Goal: Find specific page/section: Find specific page/section

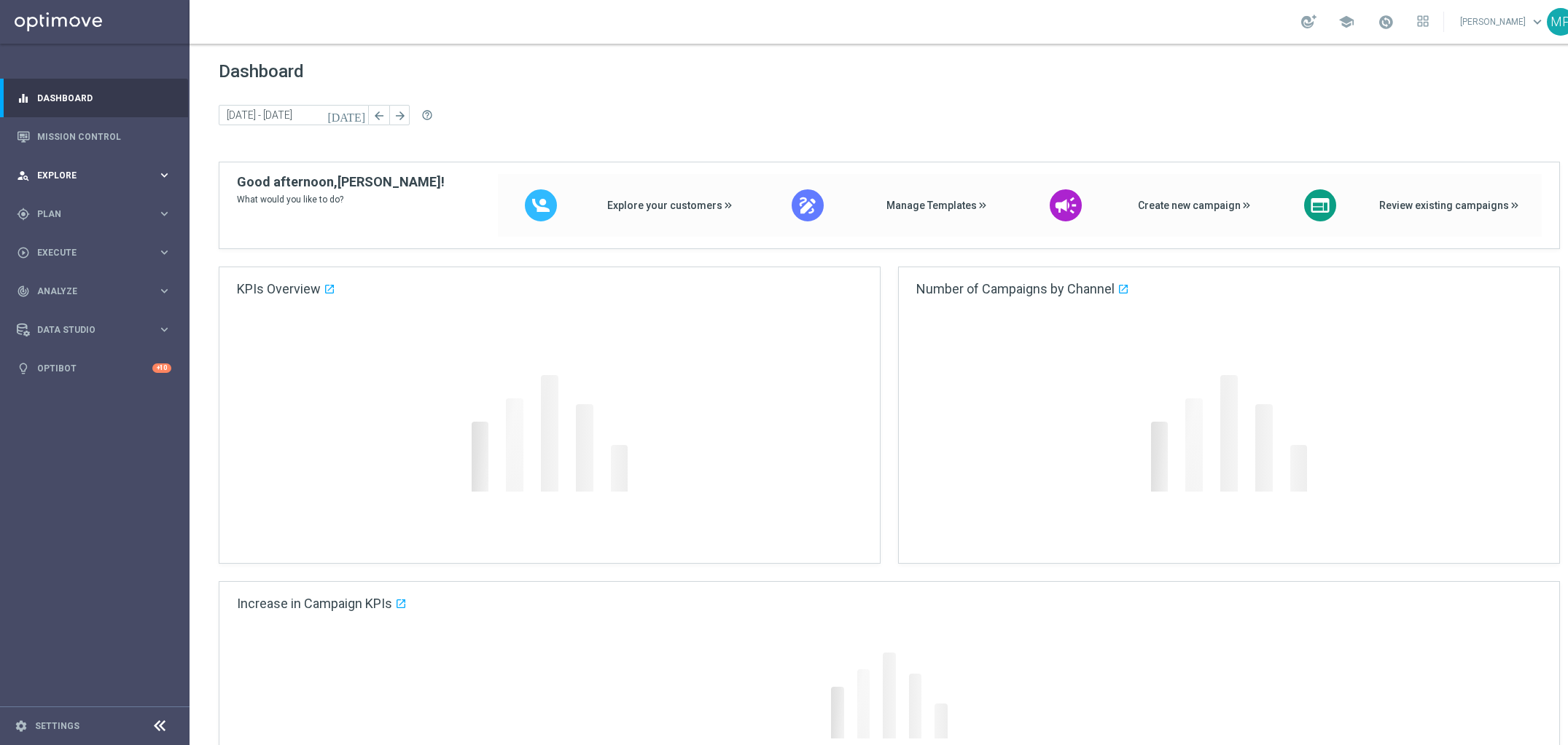
click at [152, 179] on span "Explore" at bounding box center [97, 175] width 120 height 9
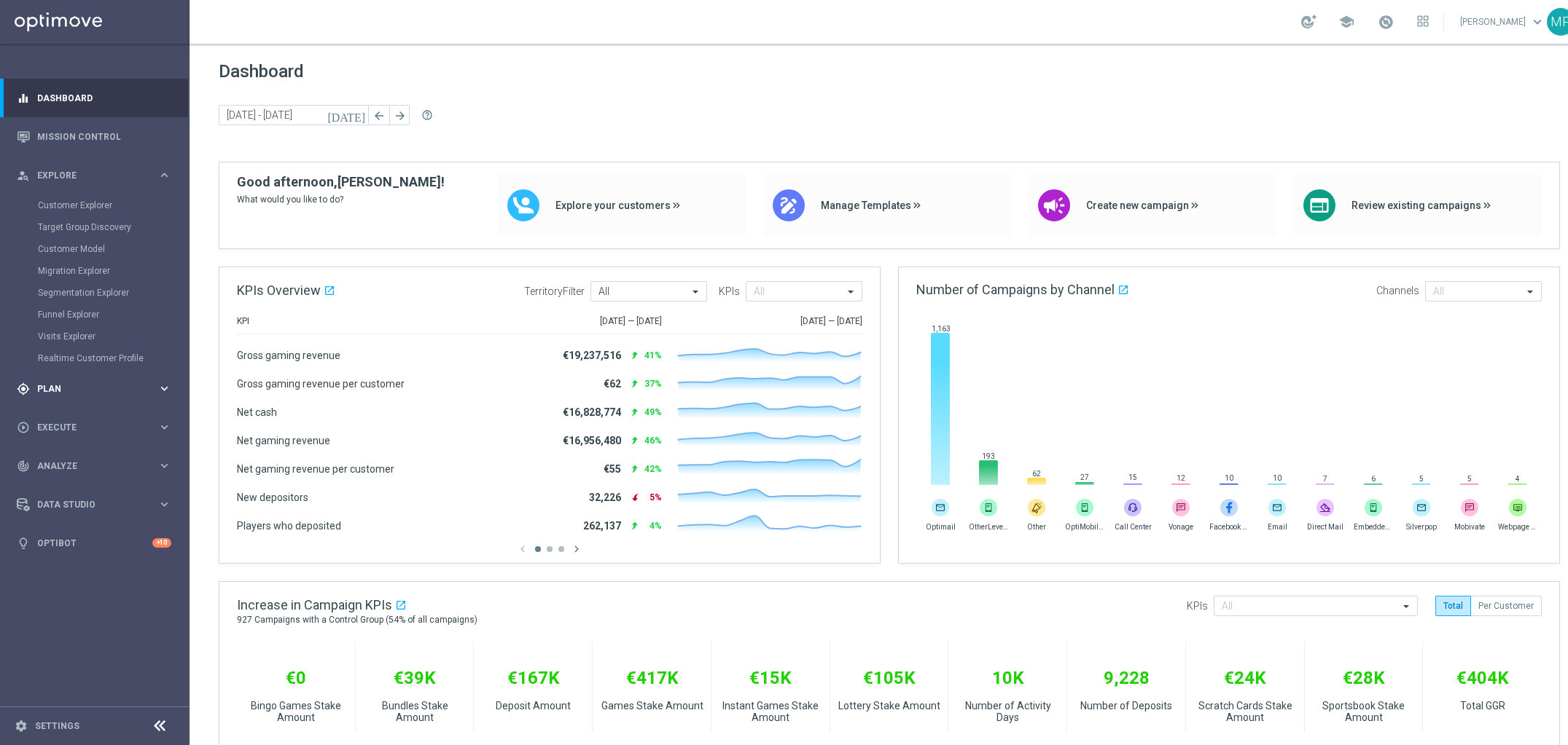
click at [91, 384] on span "Plan" at bounding box center [97, 388] width 120 height 9
click at [81, 333] on link "Streams" at bounding box center [94, 331] width 113 height 11
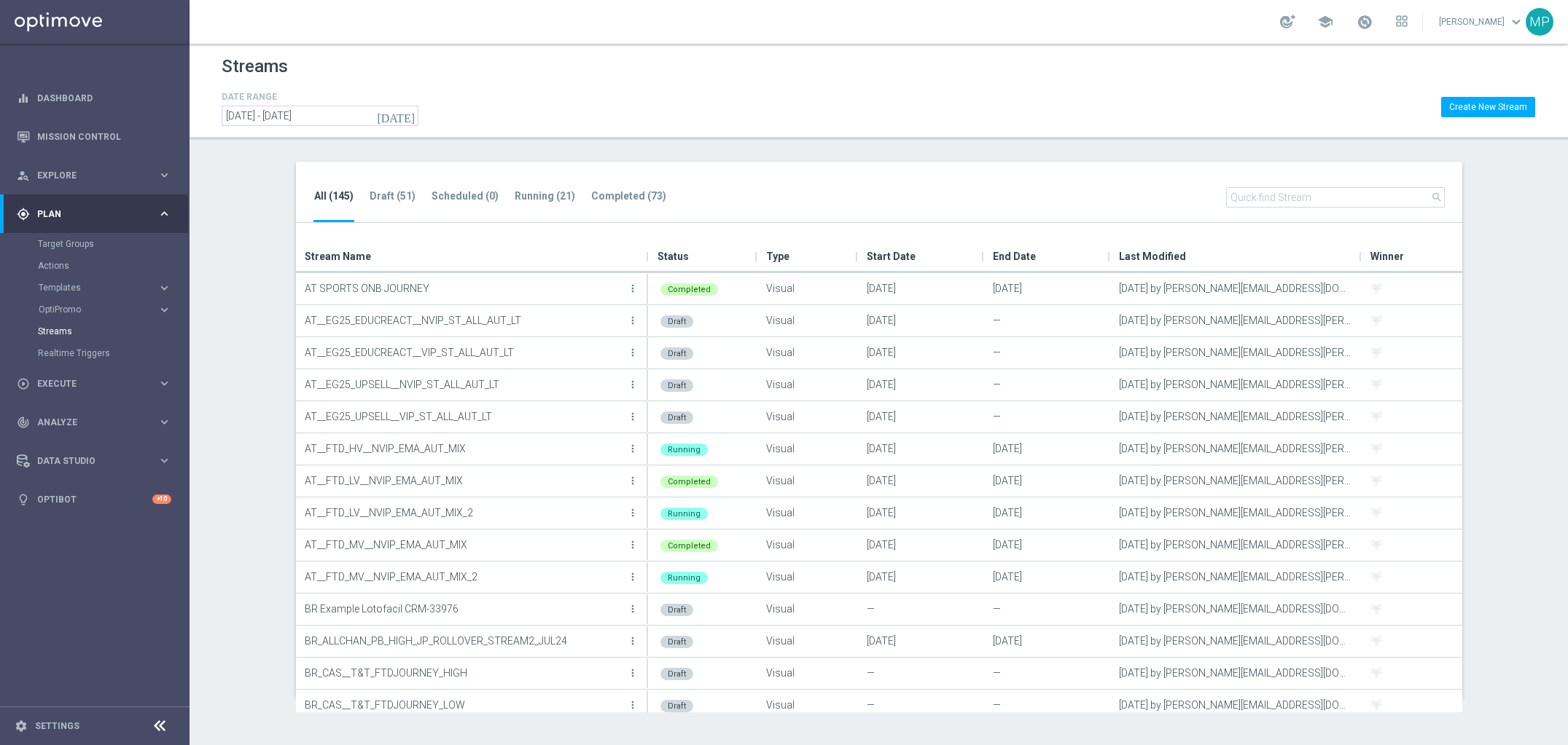
click at [1273, 204] on input "text" at bounding box center [1336, 197] width 219 height 20
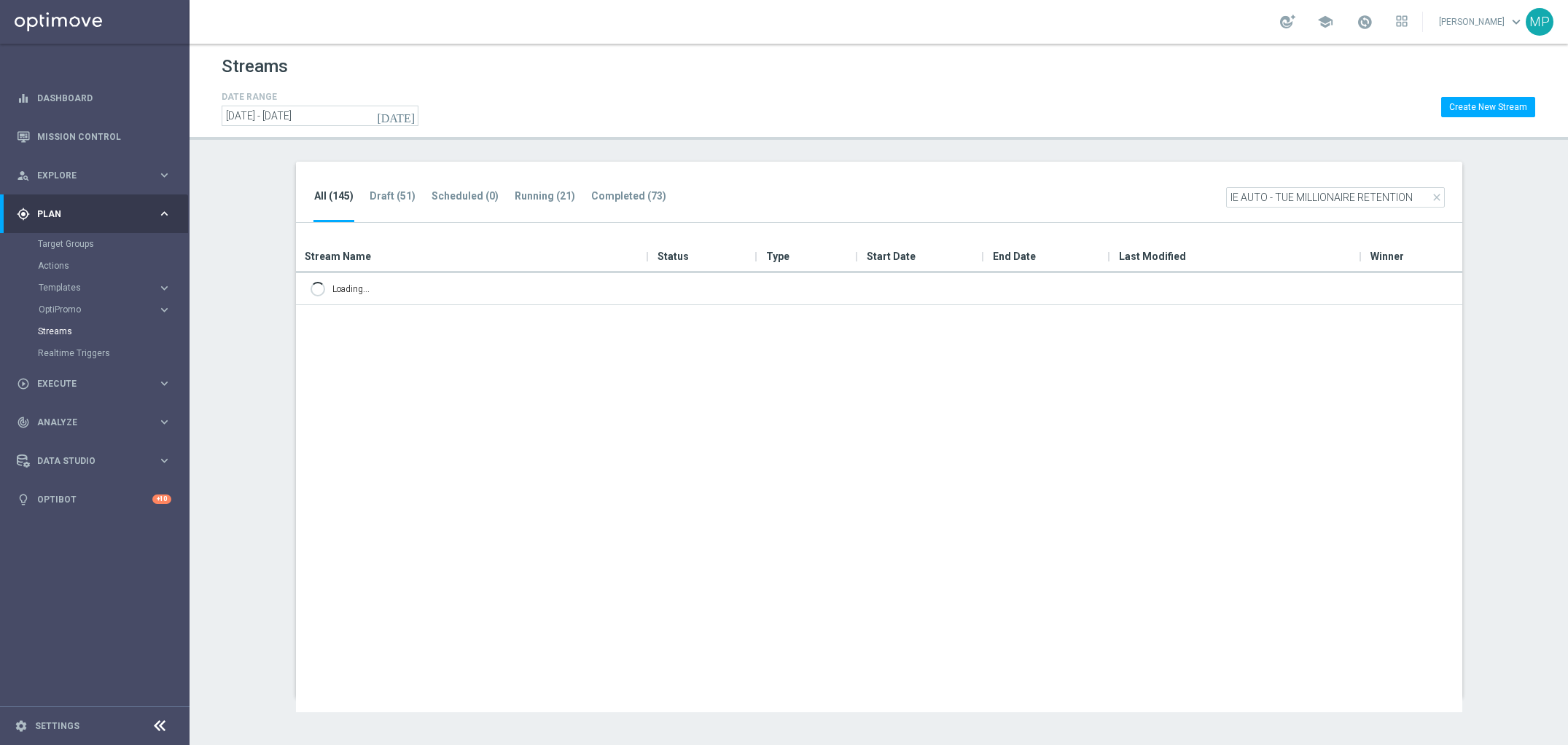
type input "IE AUTO - TUE MILLIONAIRE RETENTION"
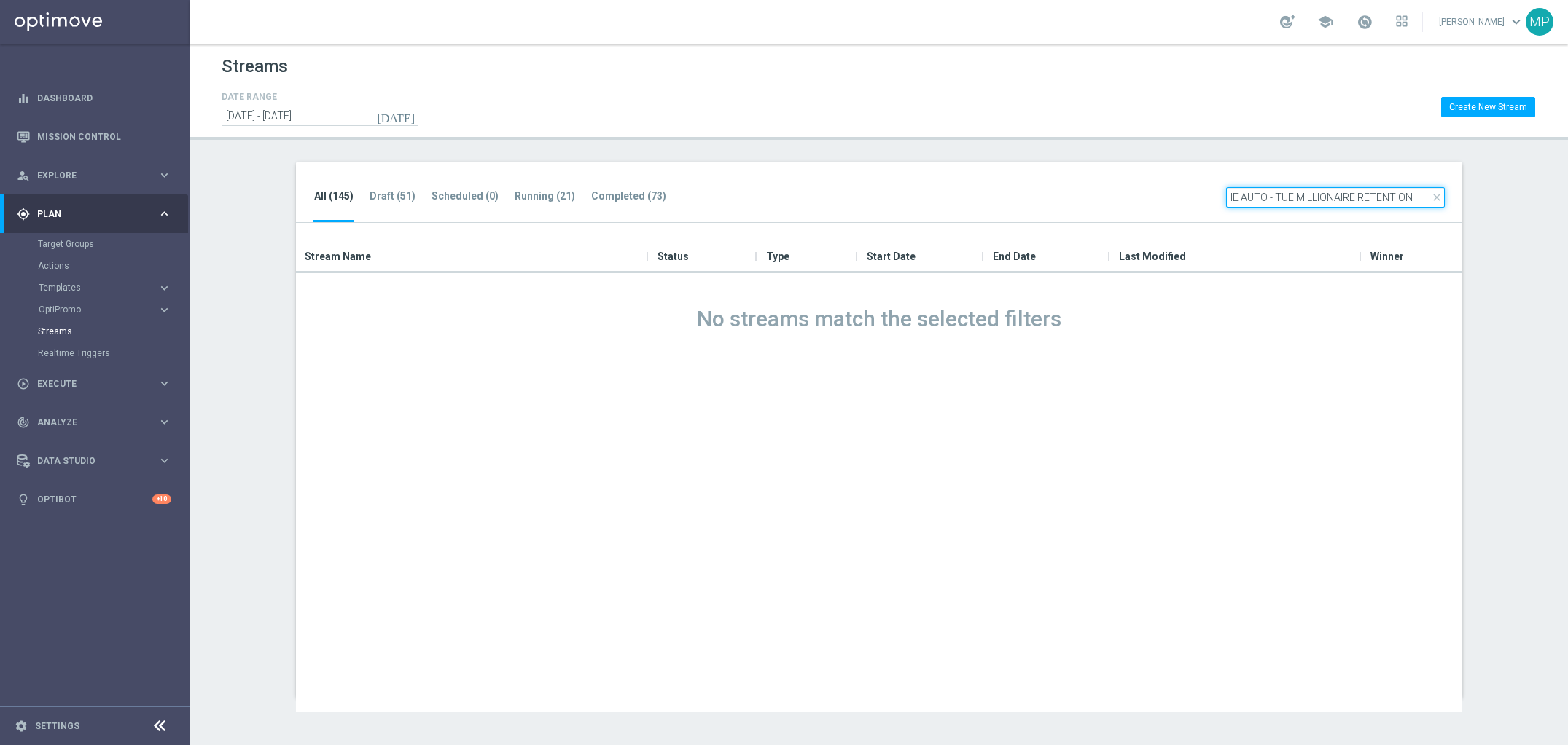
drag, startPoint x: 1421, startPoint y: 197, endPoint x: 1042, endPoint y: 176, distance: 379.6
click at [1047, 179] on div "All (145) Draft (51) Scheduled (0) Running (21) Completed (73) close IE AUTO - …" at bounding box center [879, 192] width 1166 height 62
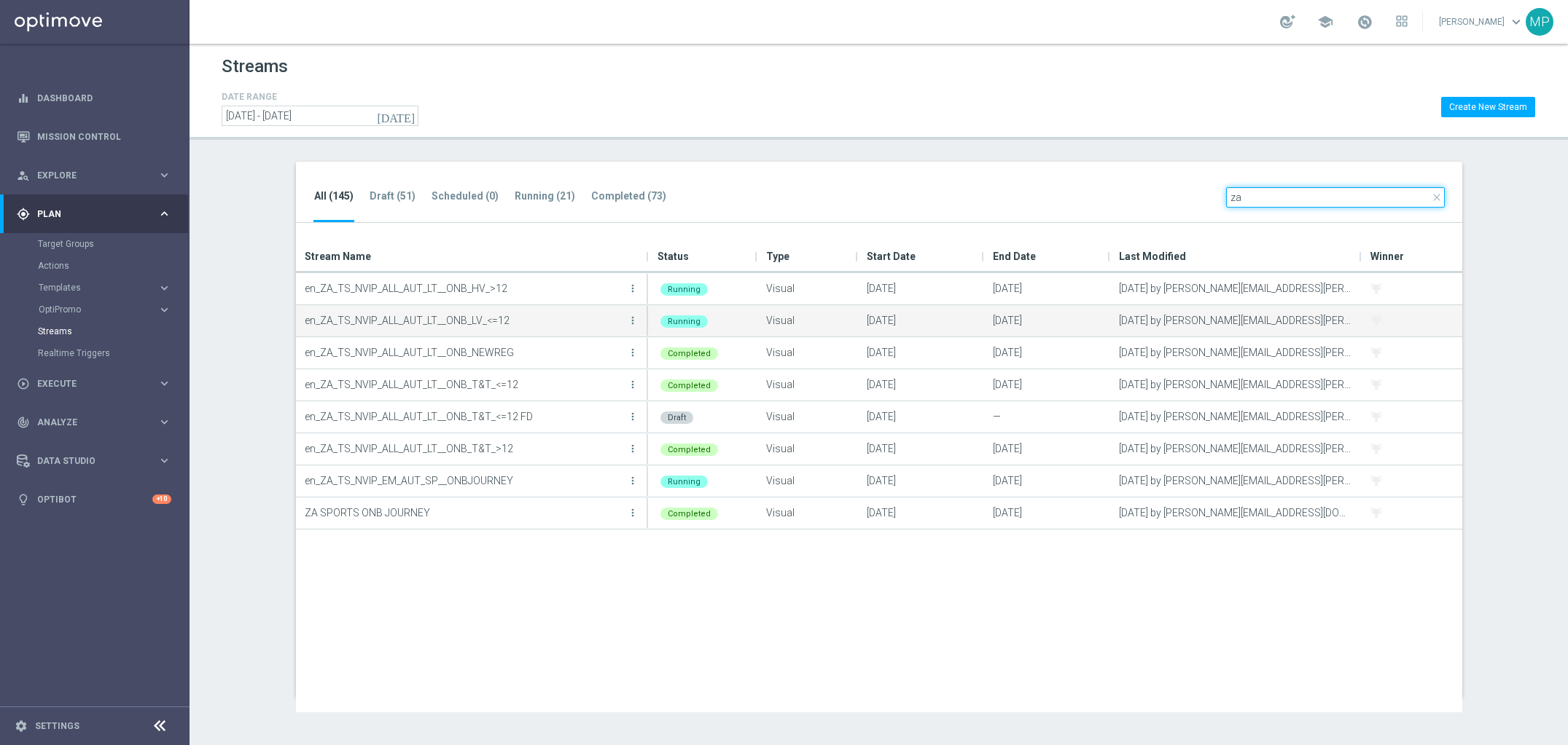
type input "za"
click at [558, 322] on p "en_ZA_TS_NVIP_ALL_AUT_LT__ONB_LV_<=12" at bounding box center [464, 320] width 319 height 22
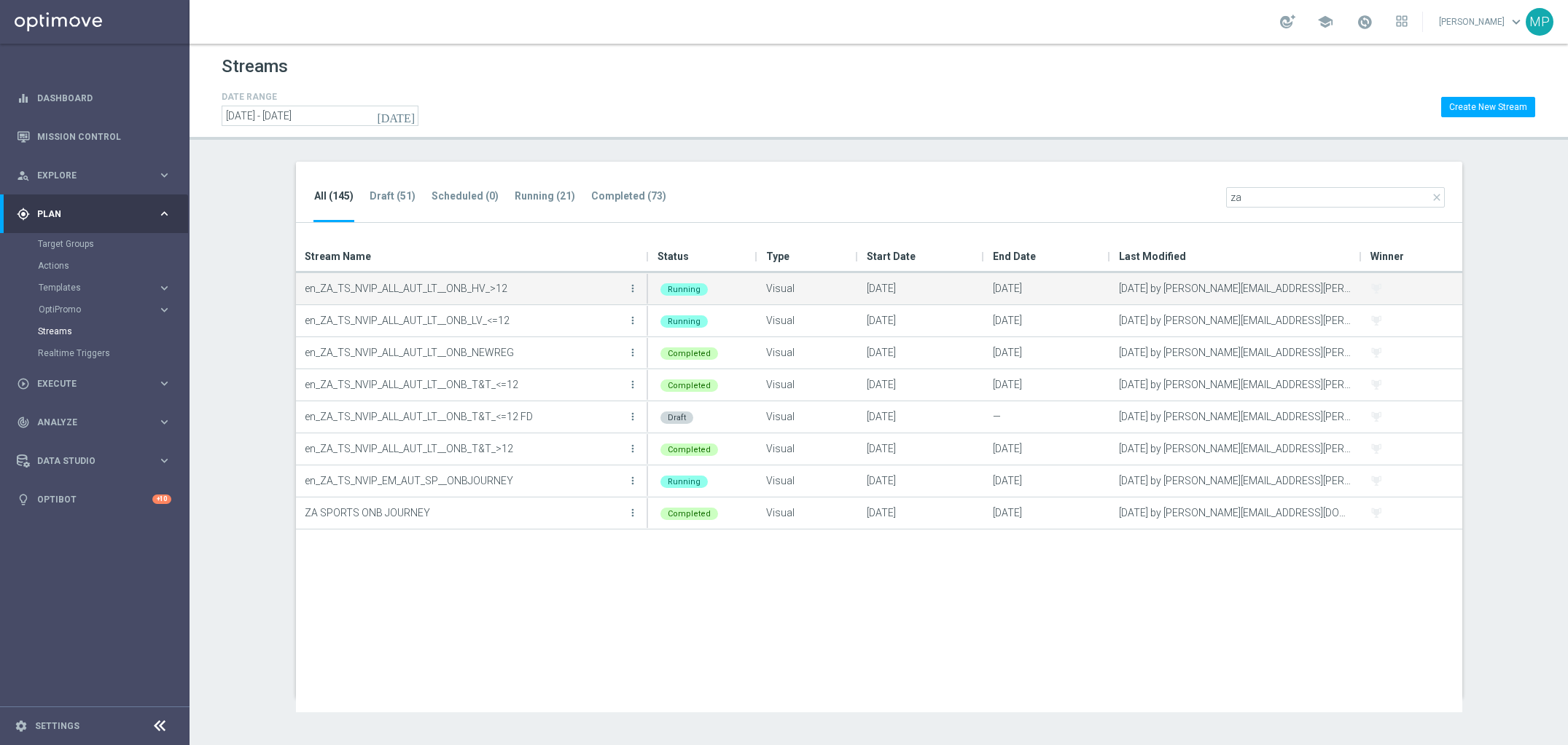
click at [530, 287] on p "en_ZA_TS_NVIP_ALL_AUT_LT__ONB_HV_>12" at bounding box center [464, 288] width 319 height 22
click at [636, 289] on icon "more_vert" at bounding box center [632, 288] width 11 height 11
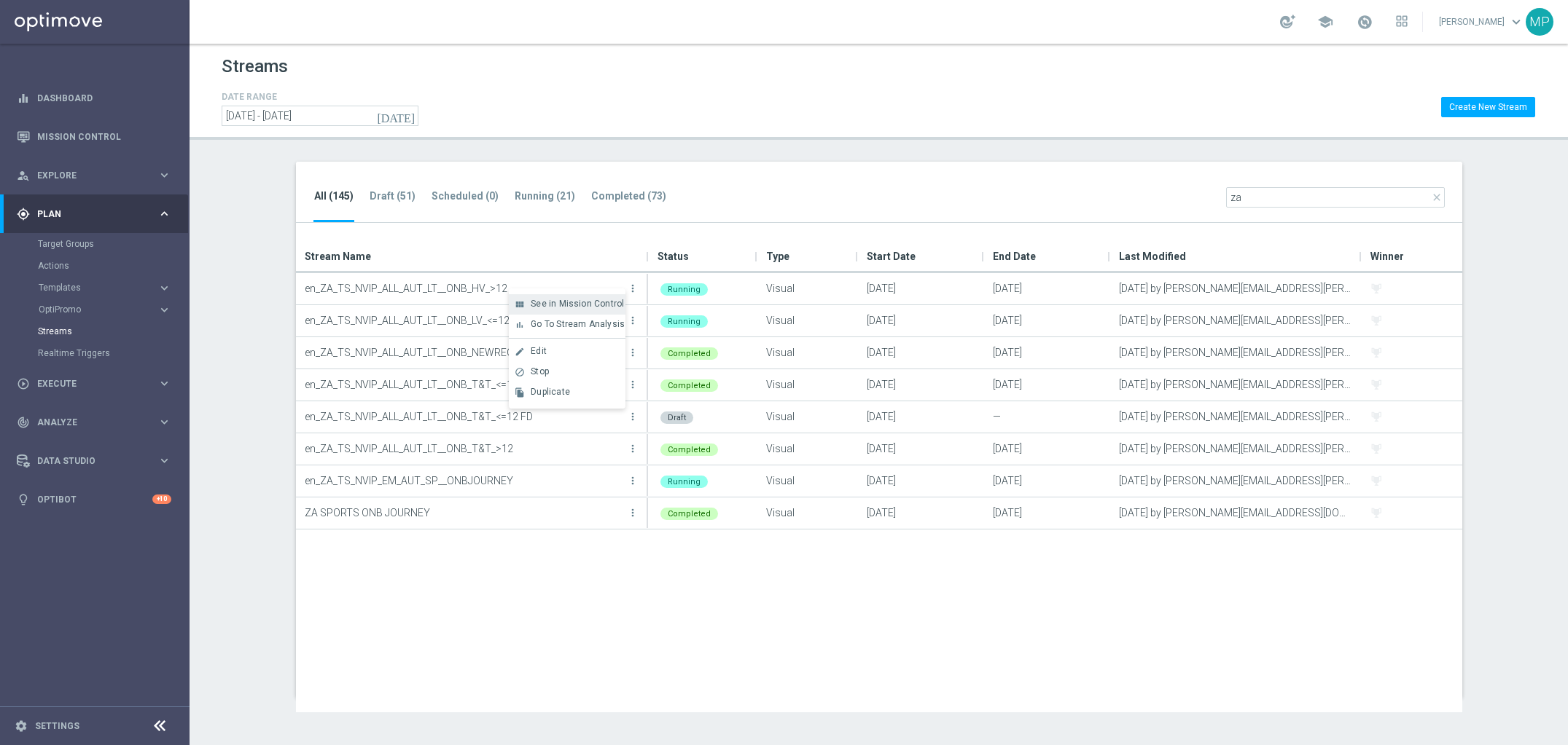
click at [598, 313] on div "view_module See in Mission Control" at bounding box center [566, 304] width 116 height 20
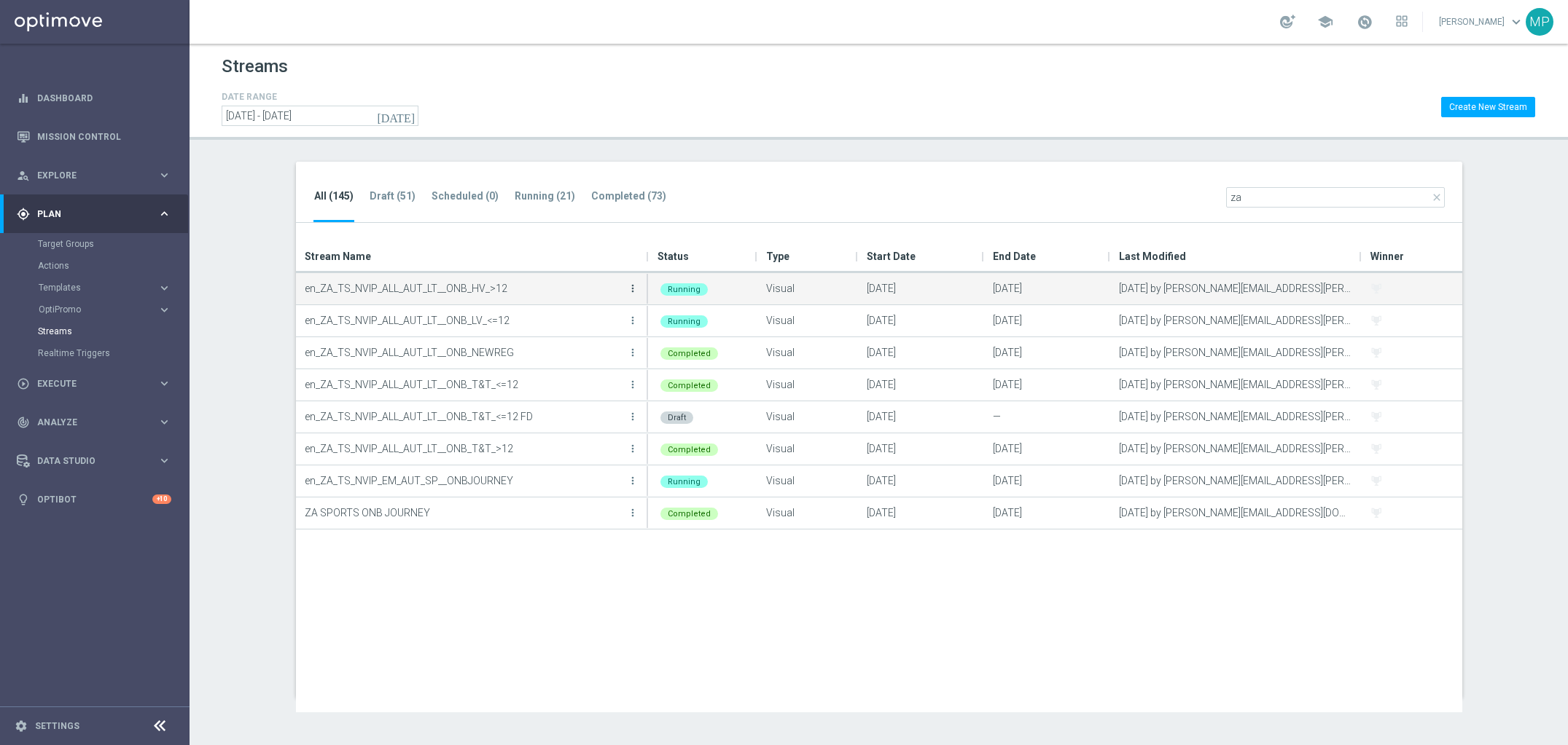
click at [629, 286] on icon "more_vert" at bounding box center [632, 288] width 11 height 11
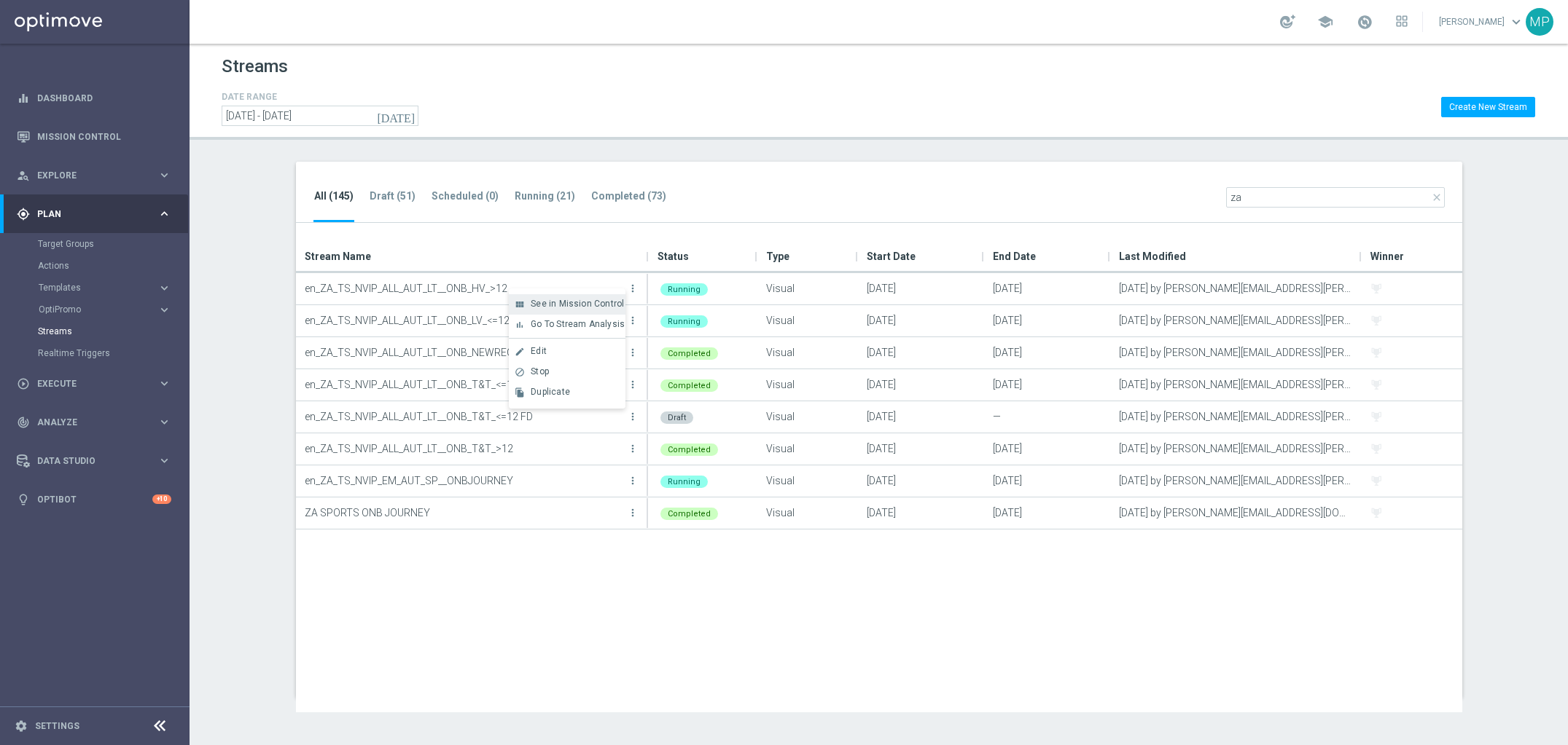
click at [610, 302] on span "See in Mission Control" at bounding box center [577, 304] width 93 height 10
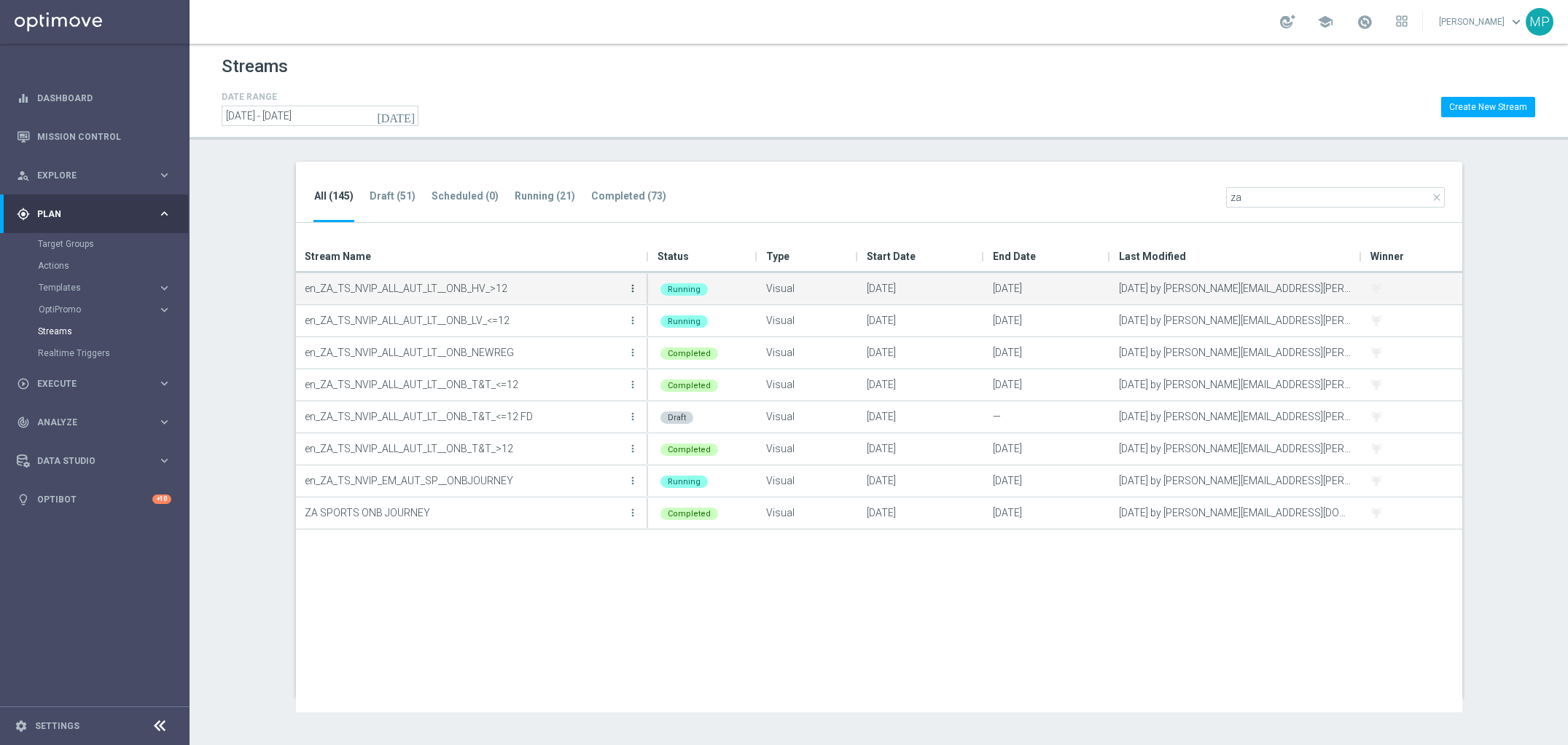
click at [631, 290] on icon "more_vert" at bounding box center [632, 288] width 11 height 11
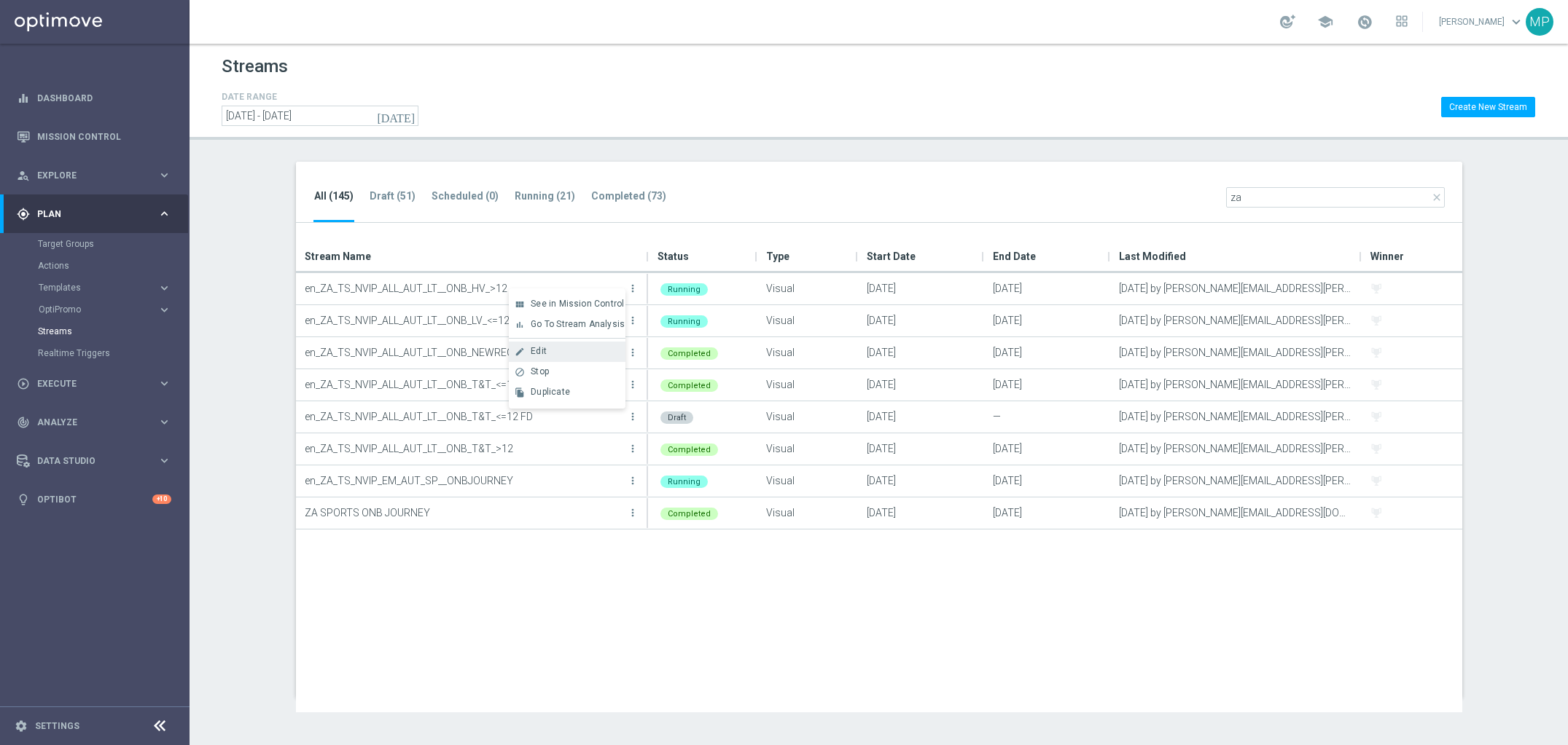
click at [589, 355] on div "Edit" at bounding box center [574, 351] width 89 height 10
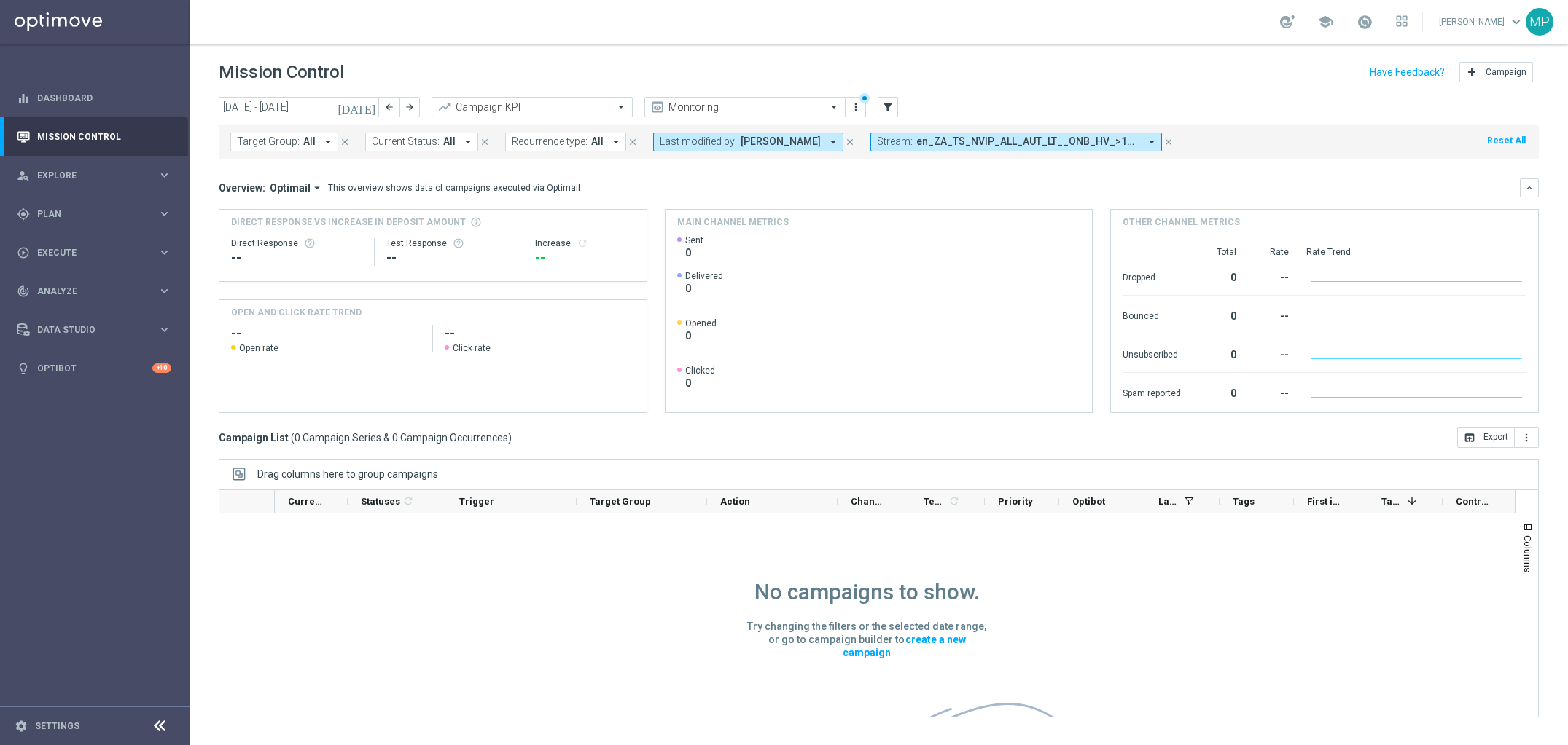
click at [1090, 144] on span "en_ZA_TS_NVIP_ALL_AUT_LT__ONB_HV_>12 [ID 404]" at bounding box center [1027, 141] width 223 height 12
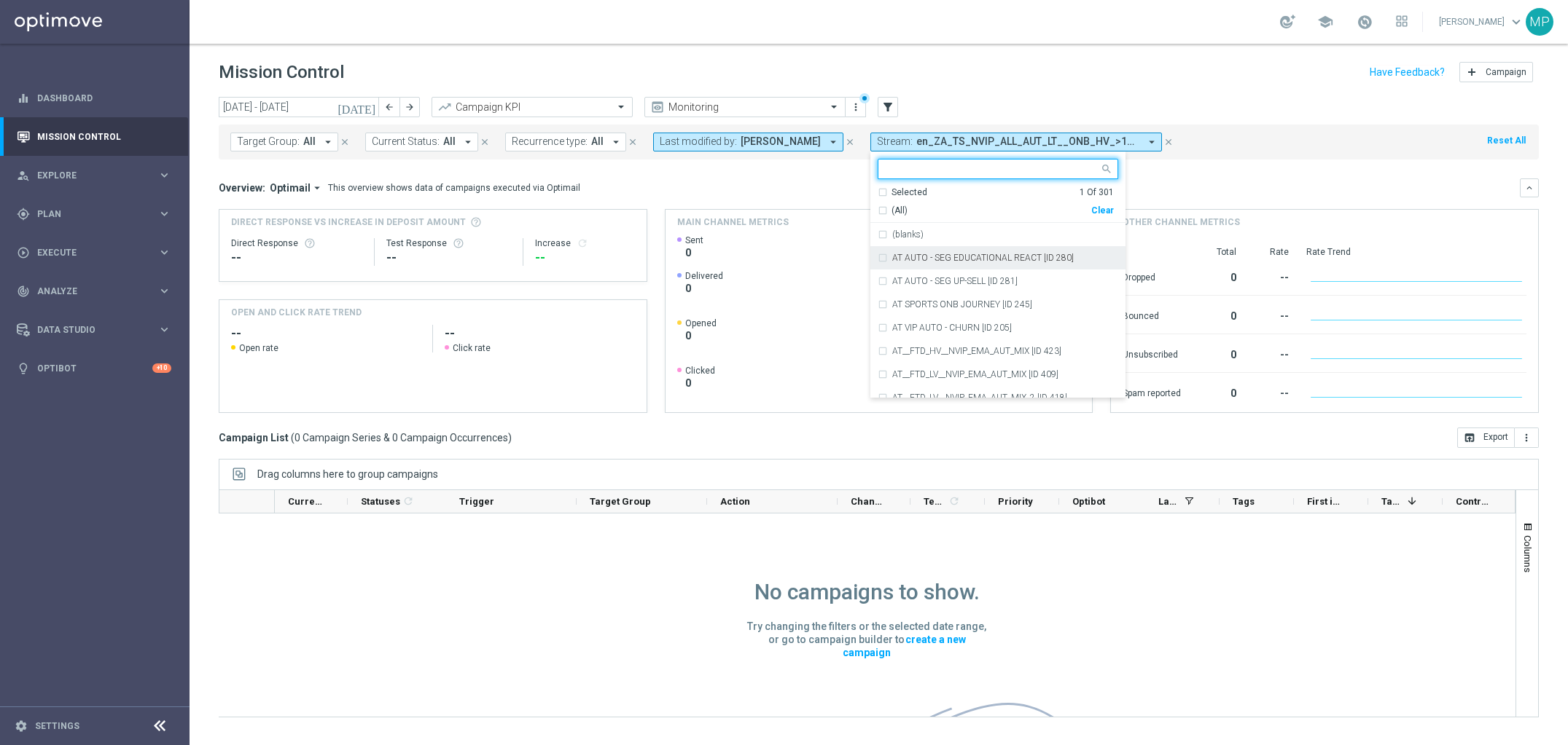
click at [844, 145] on icon "close" at bounding box center [849, 142] width 10 height 10
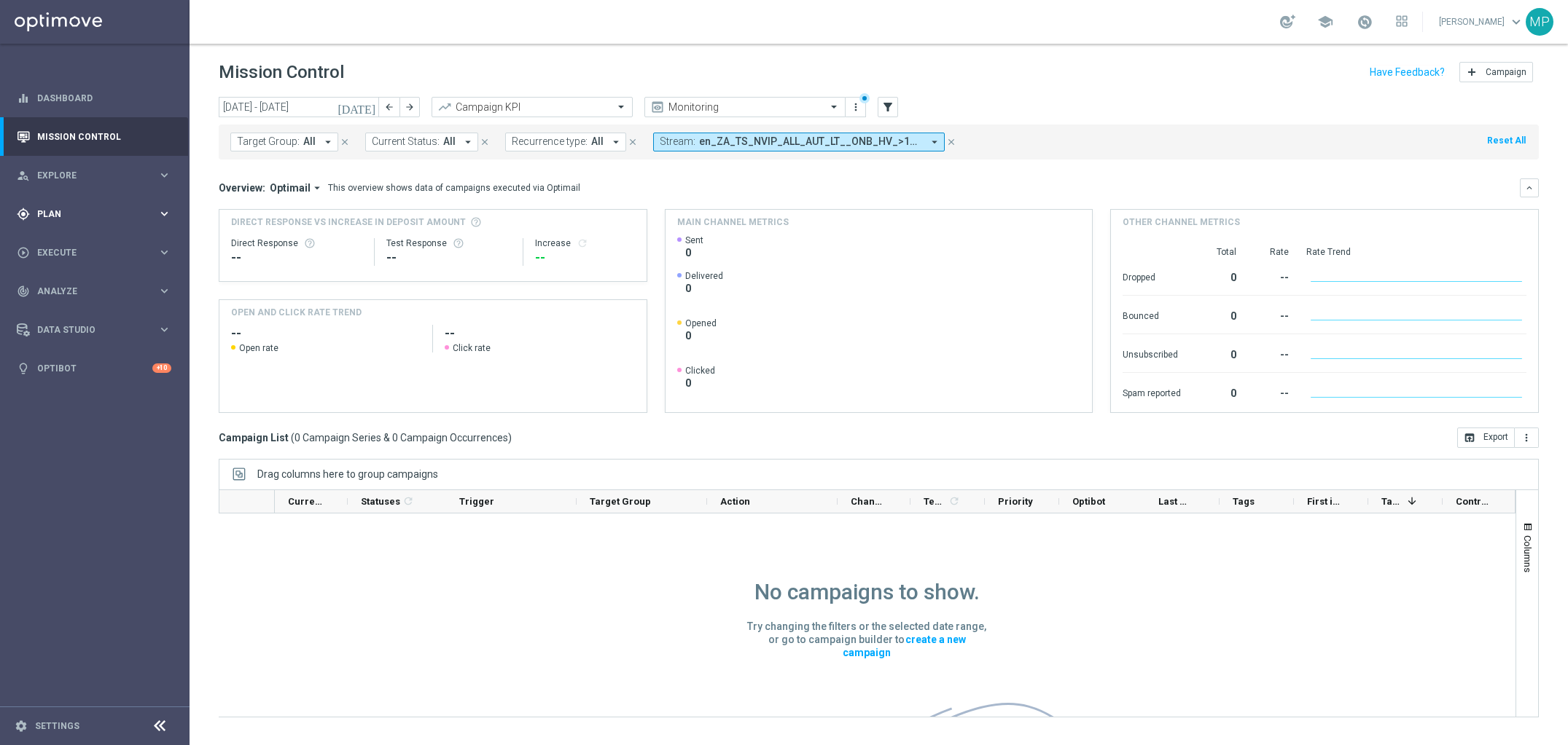
click at [61, 222] on div "gps_fixed Plan keyboard_arrow_right" at bounding box center [94, 213] width 189 height 39
click at [78, 293] on button "Templates keyboard_arrow_right" at bounding box center [105, 287] width 134 height 11
click at [73, 312] on link "Optimail" at bounding box center [98, 309] width 107 height 11
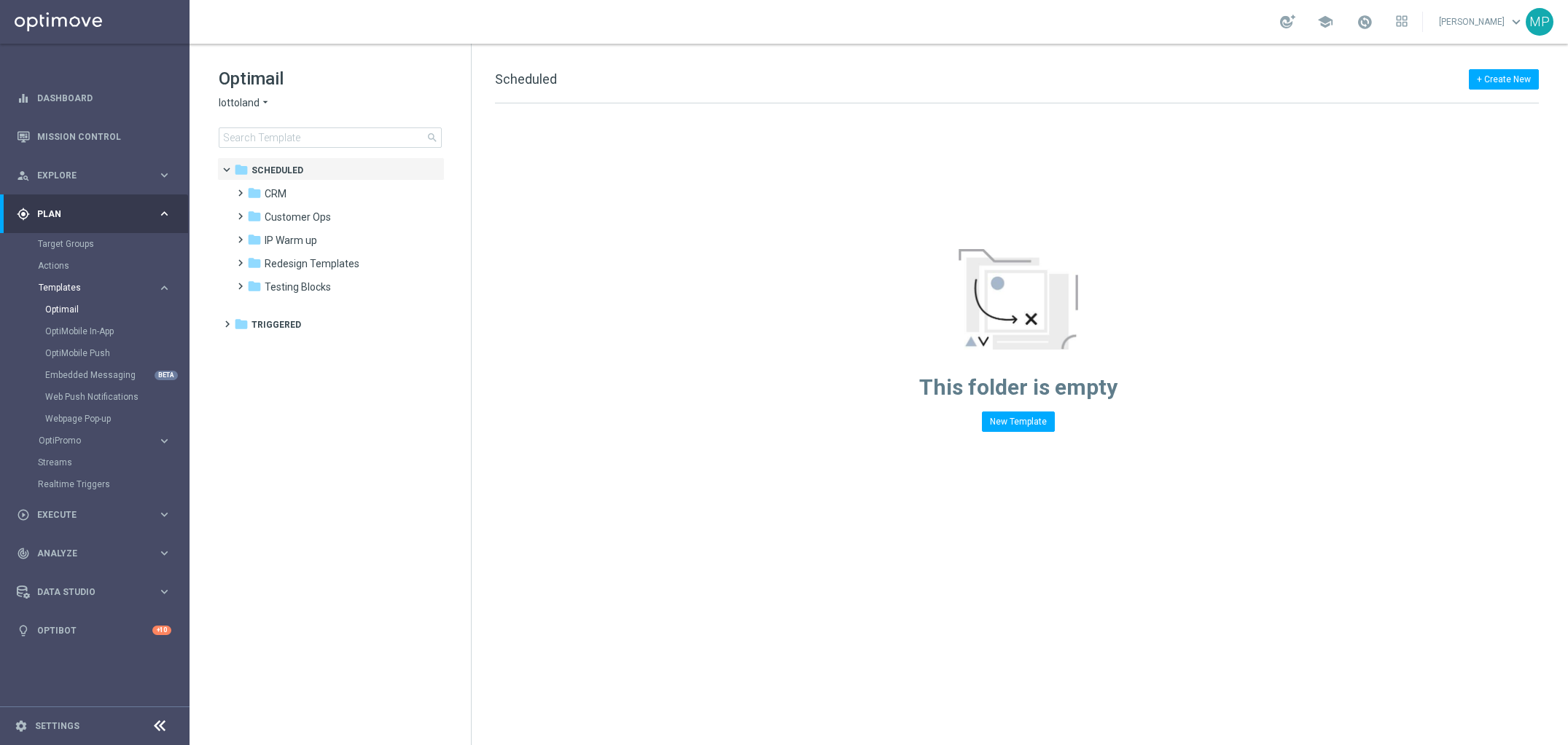
click at [76, 290] on span "Templates" at bounding box center [90, 287] width 104 height 9
click at [69, 289] on span "Templates" at bounding box center [90, 287] width 104 height 9
click at [67, 312] on link "Optimail" at bounding box center [98, 309] width 107 height 11
click at [290, 130] on input at bounding box center [330, 137] width 223 height 20
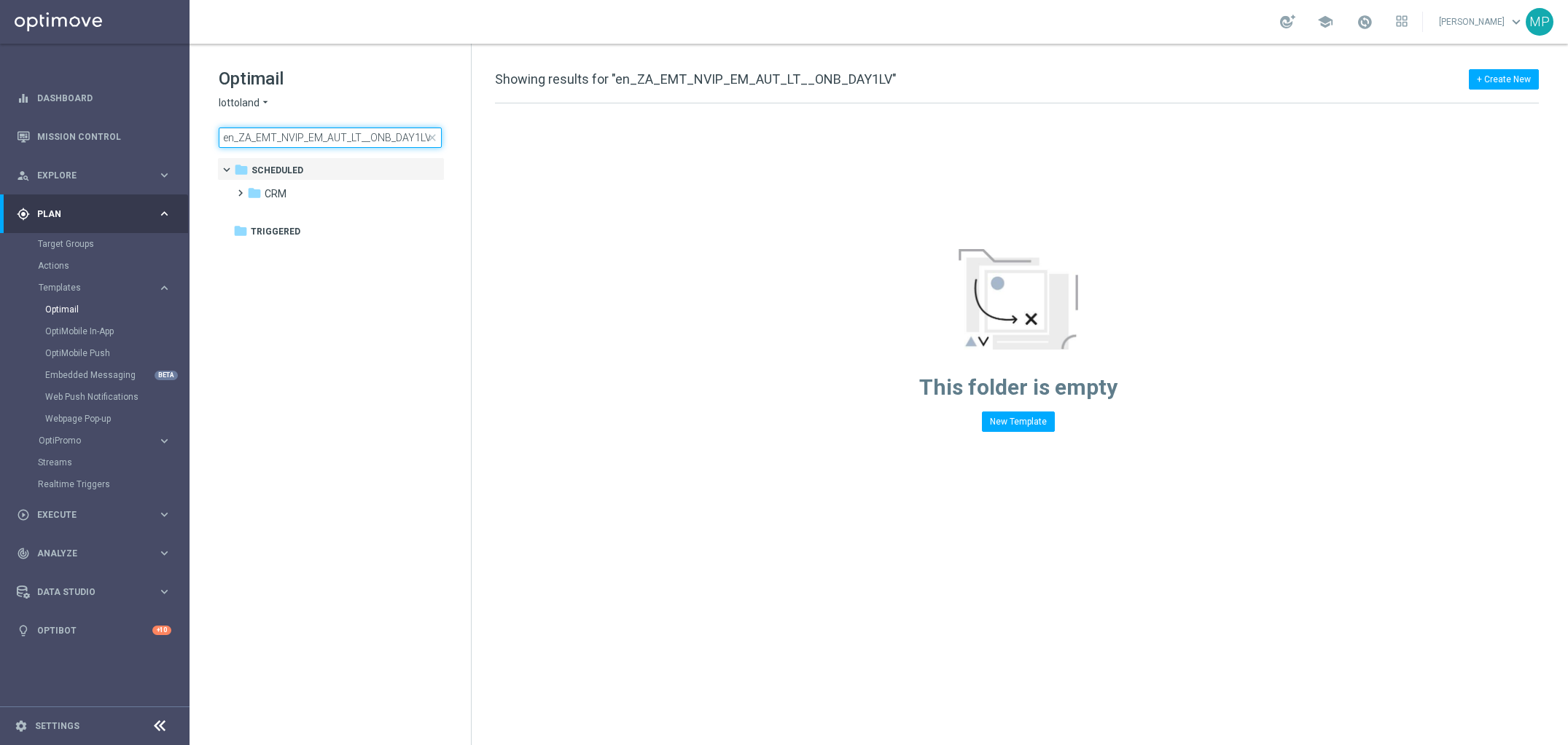
type input "en_ZA_EMT_NVIP_EM_AUT_LT__ONB_DAY1LV"
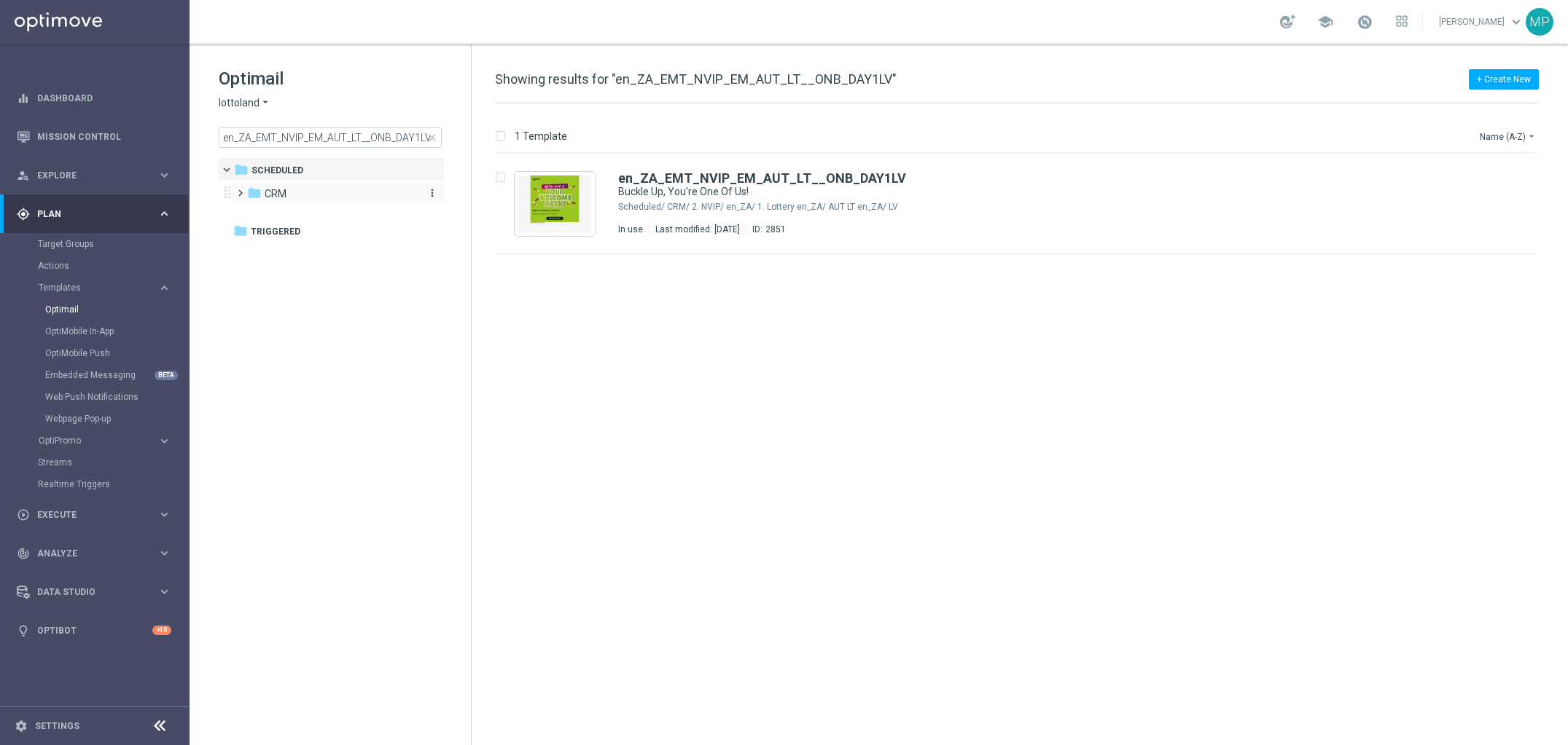
click at [312, 186] on div "folder CRM" at bounding box center [331, 194] width 168 height 17
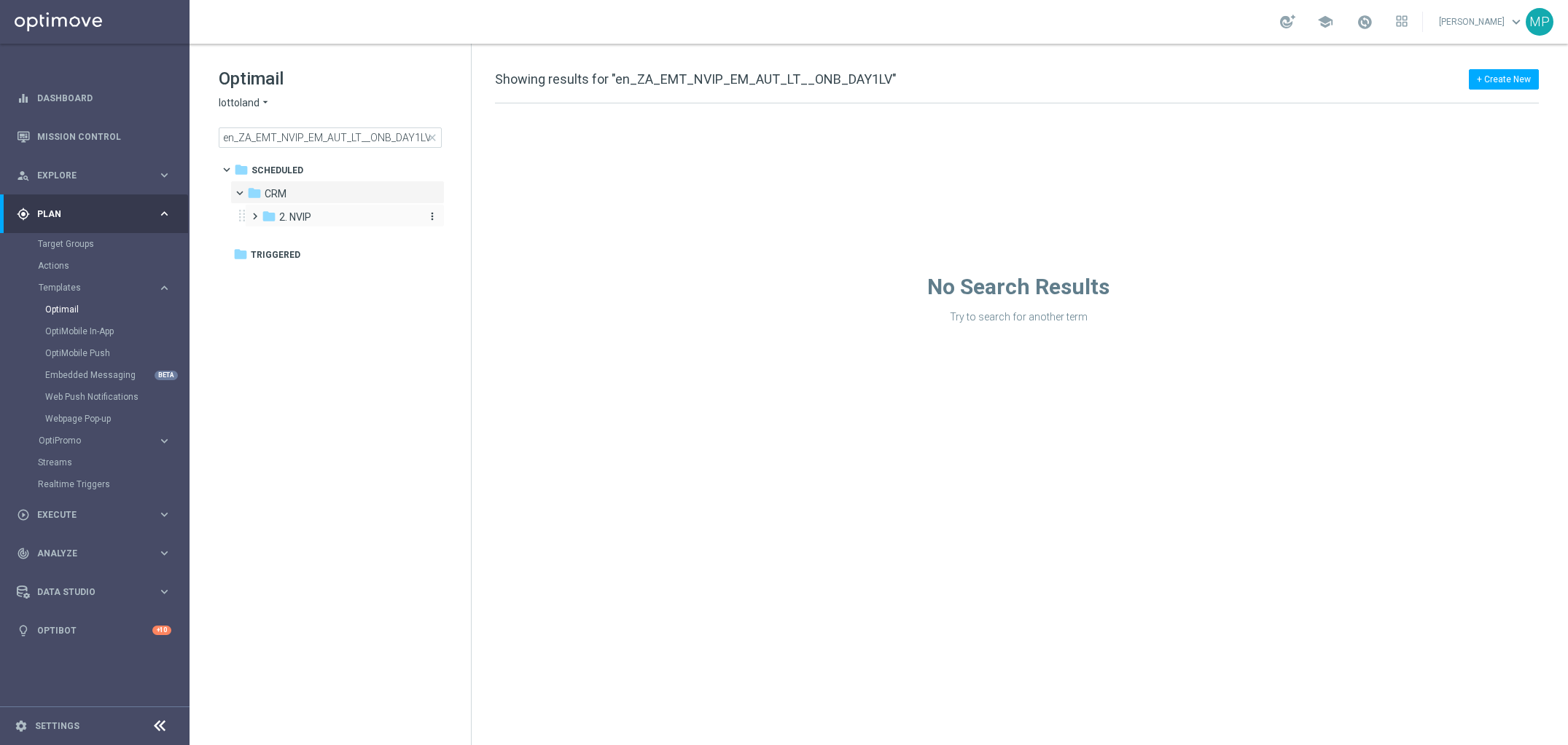
click at [313, 216] on div "folder 2. NVIP" at bounding box center [339, 218] width 155 height 17
click at [324, 241] on div "folder en_ZA" at bounding box center [347, 241] width 143 height 17
click at [334, 266] on span "1. Lottery en_ZA" at bounding box center [347, 264] width 76 height 13
click at [328, 287] on span "AUT LT en_ZA" at bounding box center [356, 287] width 67 height 13
click at [353, 309] on div "folder LV" at bounding box center [372, 311] width 107 height 17
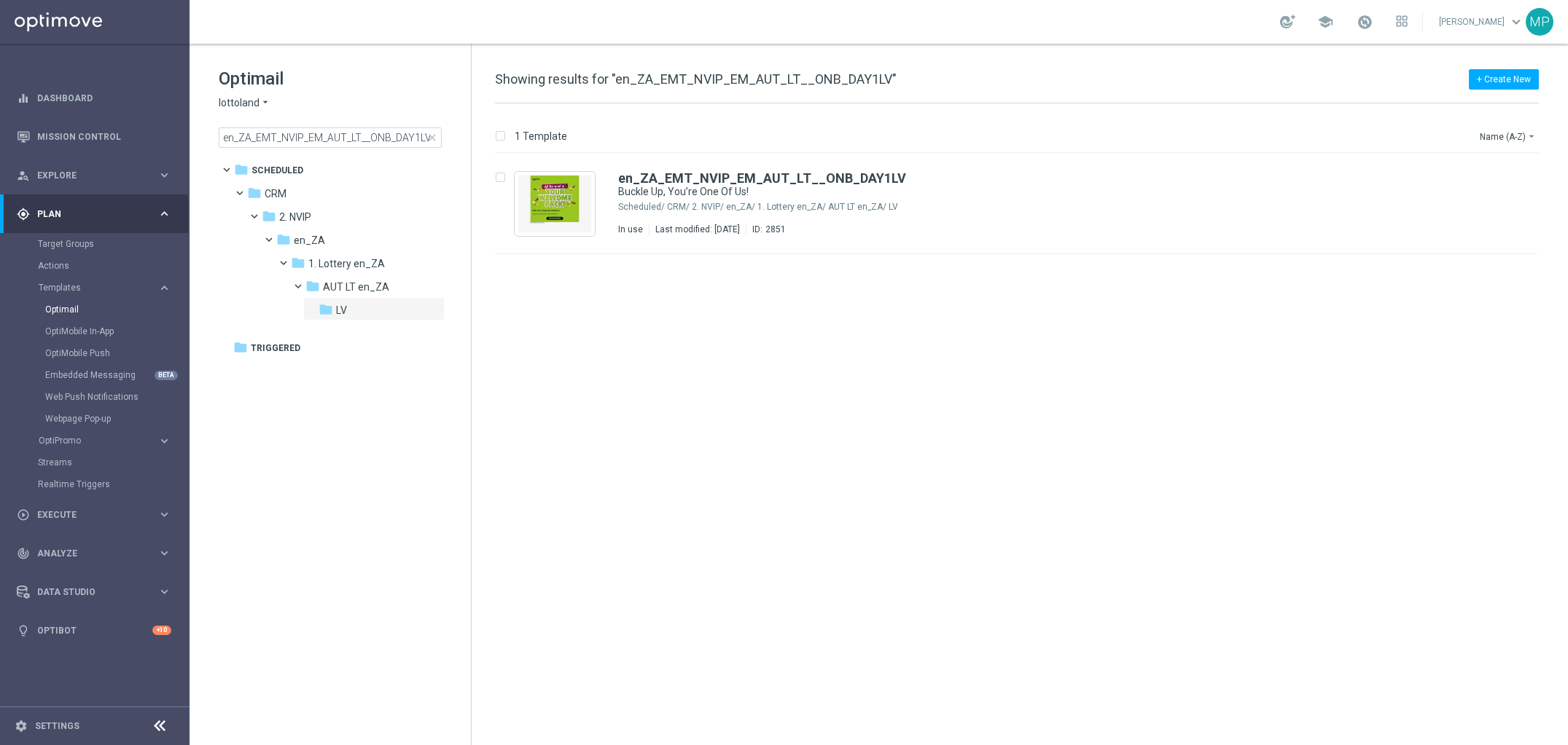
click at [436, 138] on span "close" at bounding box center [432, 138] width 11 height 11
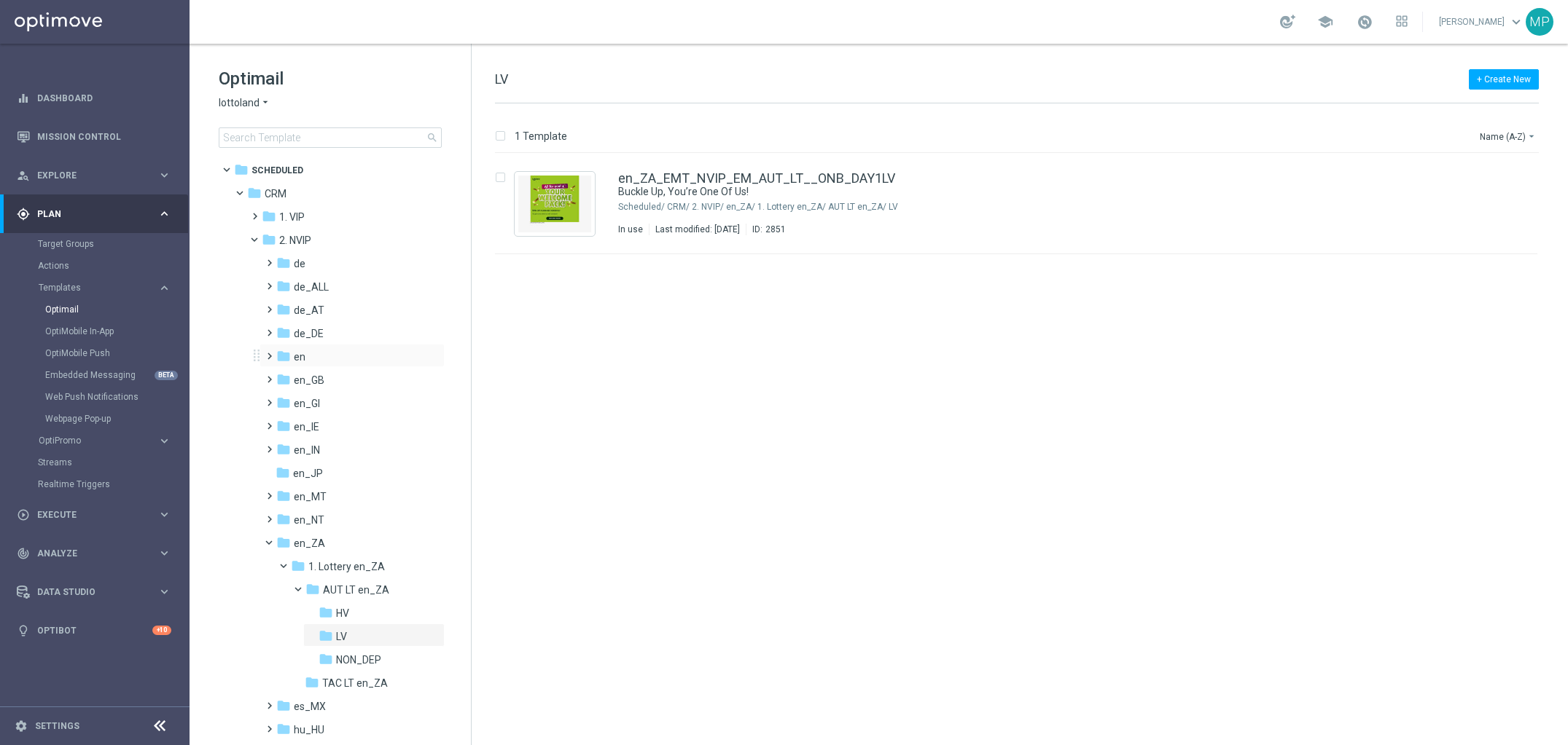
scroll to position [129, 0]
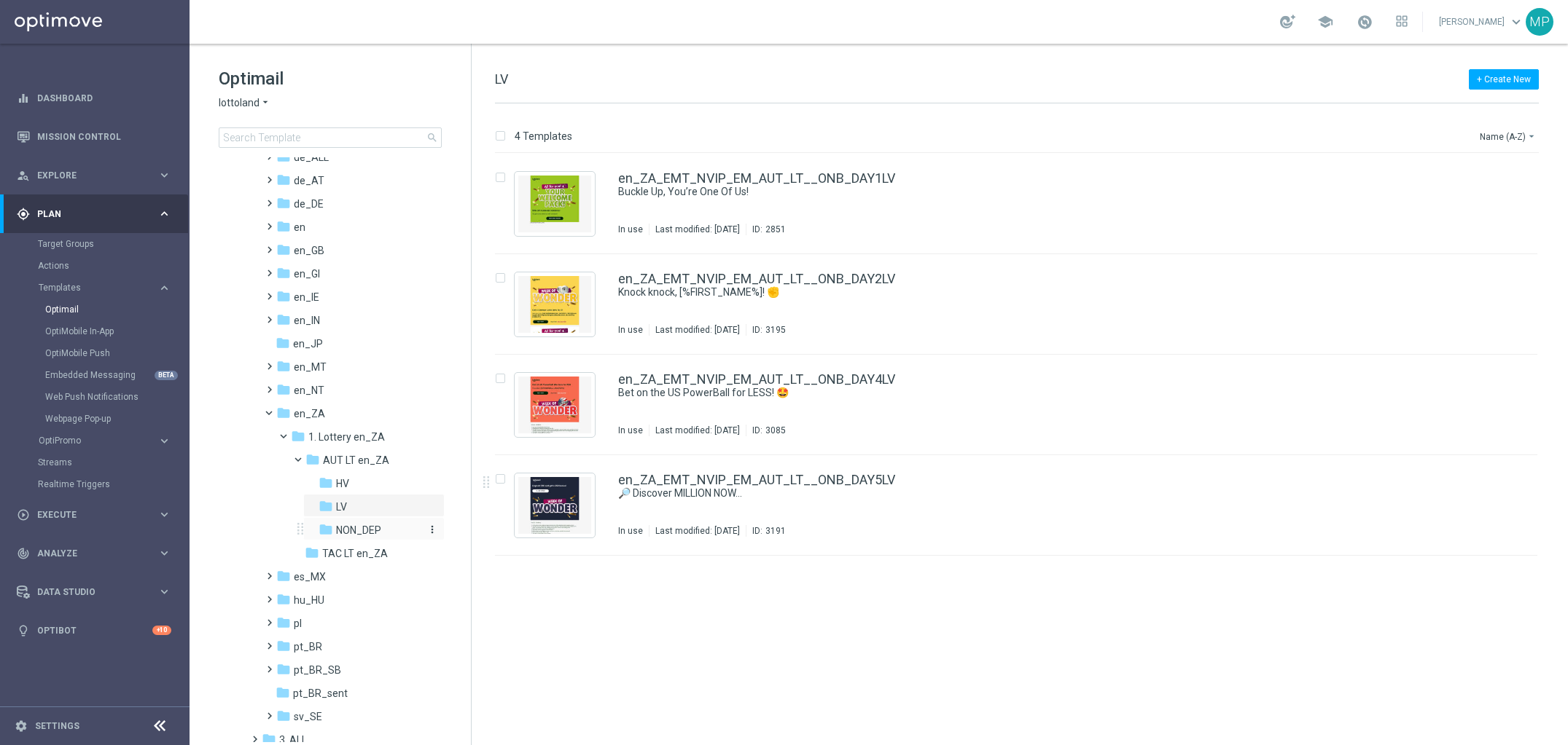
click at [362, 523] on span "NON_DEP" at bounding box center [358, 530] width 45 height 13
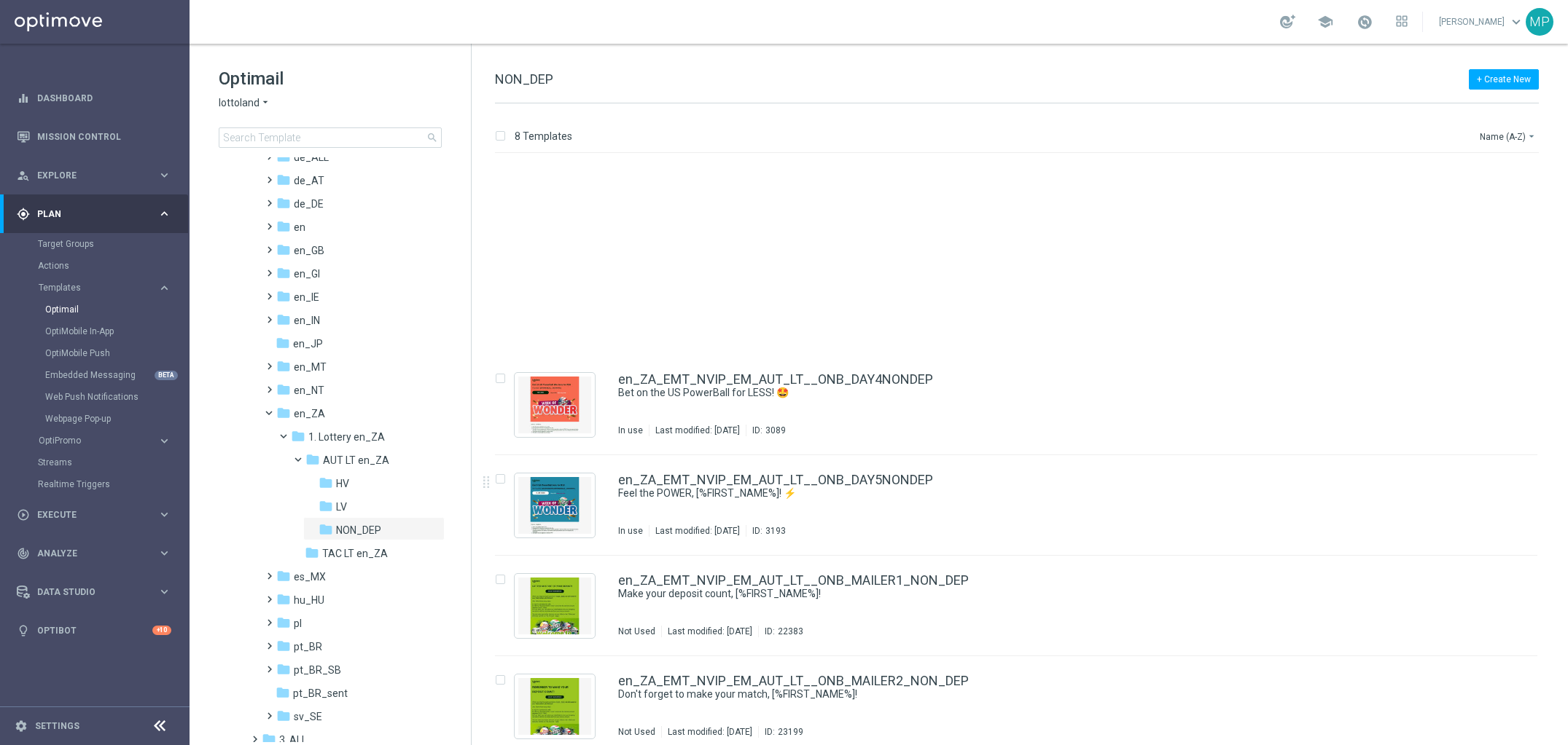
scroll to position [212, 0]
